Goal: Information Seeking & Learning: Learn about a topic

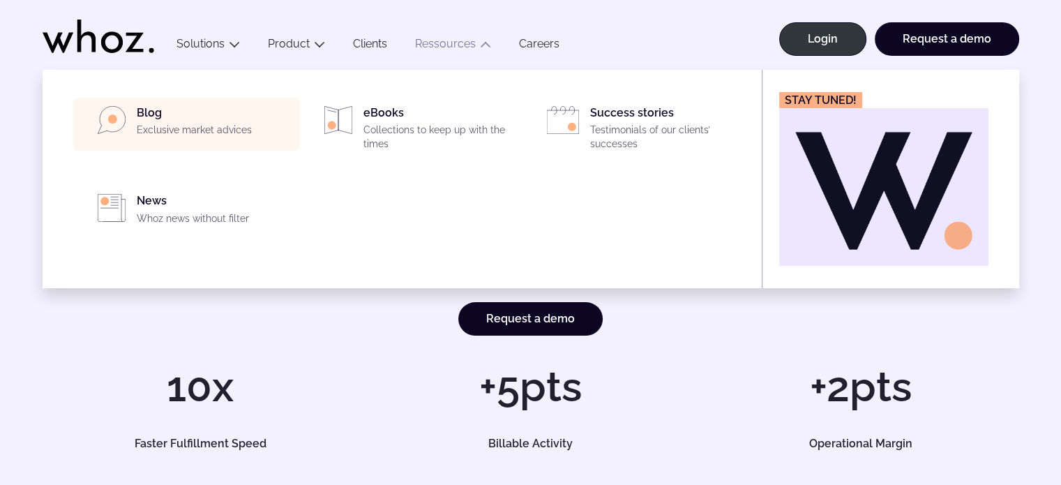
click at [213, 126] on p "Exclusive market advices" at bounding box center [214, 130] width 155 height 14
click at [236, 133] on p "Exclusive market advices" at bounding box center [214, 130] width 155 height 14
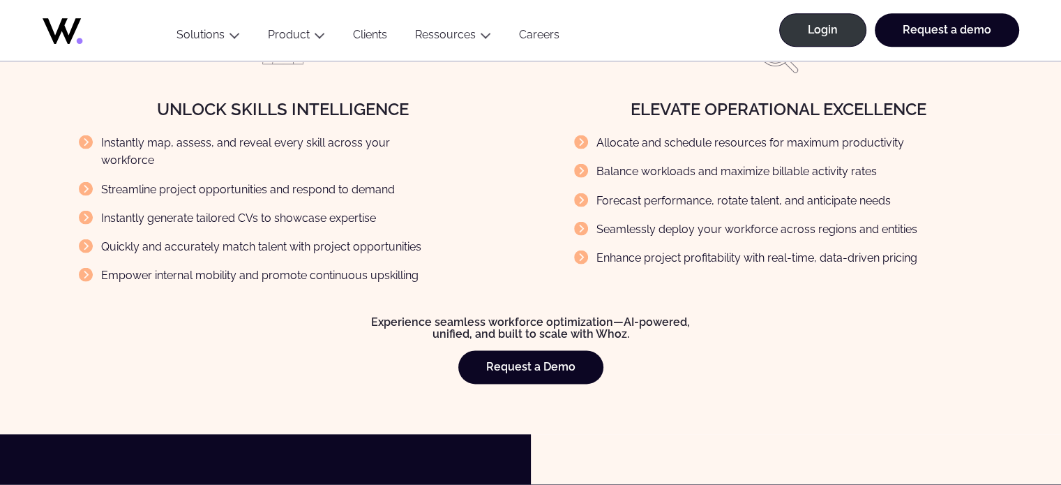
scroll to position [2430, 0]
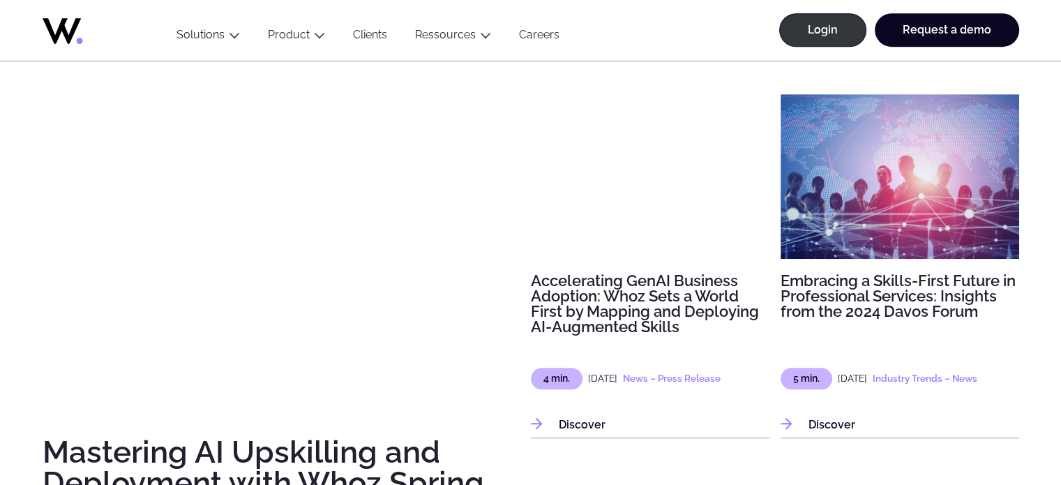
scroll to position [1046, 0]
